Goal: Transaction & Acquisition: Purchase product/service

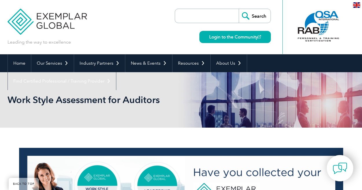
scroll to position [868, 0]
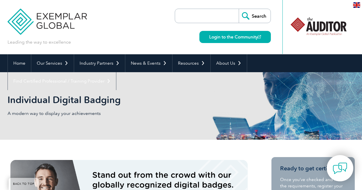
scroll to position [756, 0]
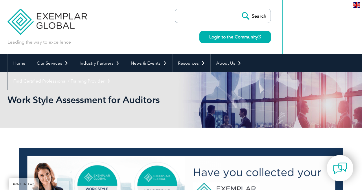
scroll to position [119, 0]
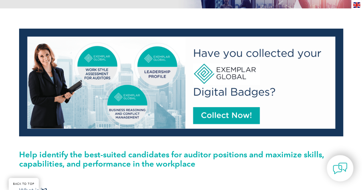
click at [232, 114] on img at bounding box center [181, 83] width 324 height 108
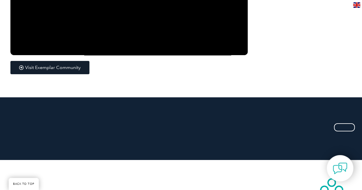
scroll to position [1053, 0]
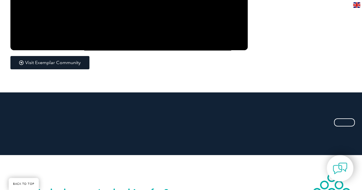
click at [22, 183] on link "BACK TO TOP" at bounding box center [24, 184] width 30 height 12
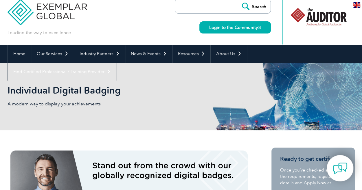
scroll to position [0, 0]
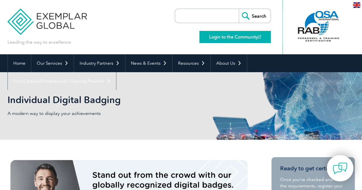
click at [241, 36] on link "Login to the Community" at bounding box center [234, 37] width 71 height 12
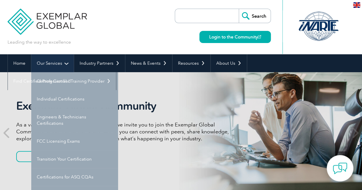
click at [67, 62] on link "Our Services" at bounding box center [52, 63] width 43 height 18
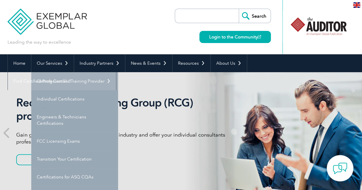
click at [66, 78] on link "Getting Certified" at bounding box center [74, 81] width 87 height 18
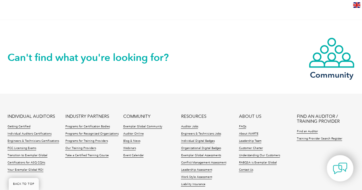
scroll to position [771, 0]
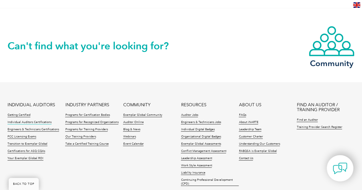
click at [22, 122] on link "Individual Auditors Certifications" at bounding box center [30, 123] width 44 height 4
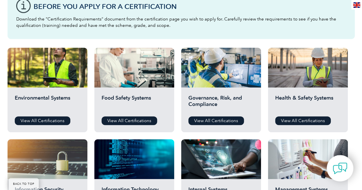
scroll to position [174, 0]
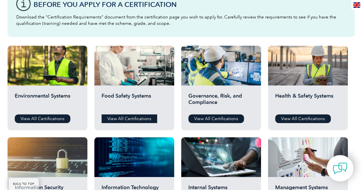
click at [135, 119] on link "View All Certifications" at bounding box center [130, 119] width 56 height 9
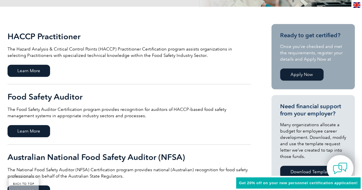
scroll to position [143, 0]
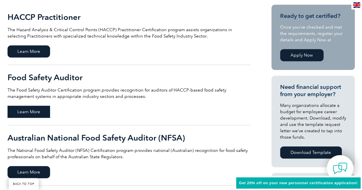
click at [34, 112] on span "Learn More" at bounding box center [29, 112] width 43 height 12
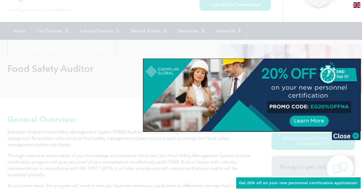
scroll to position [35, 0]
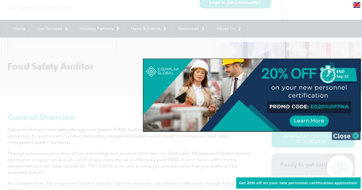
click at [342, 133] on img at bounding box center [345, 136] width 29 height 9
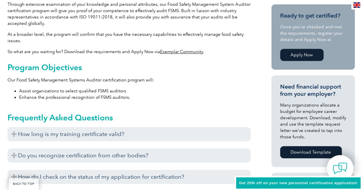
scroll to position [189, 0]
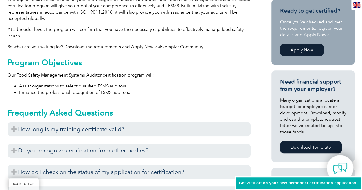
click at [309, 49] on link "Apply Now" at bounding box center [301, 50] width 43 height 12
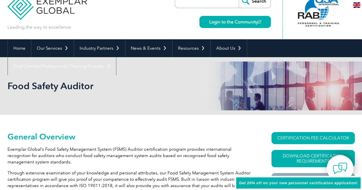
scroll to position [0, 0]
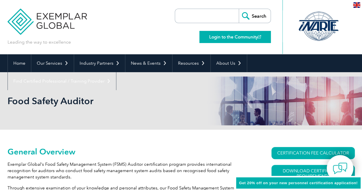
click at [244, 37] on link "Login to the Community" at bounding box center [234, 37] width 71 height 12
